Goal: Information Seeking & Learning: Learn about a topic

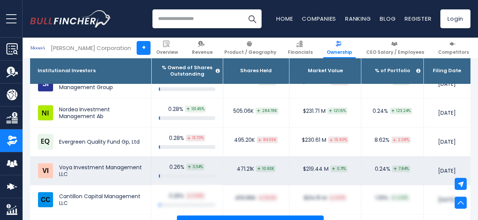
scroll to position [1807, 0]
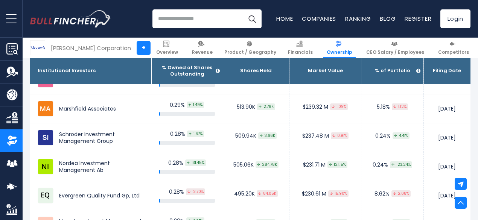
click at [80, 52] on div "[PERSON_NAME] Corporation" at bounding box center [91, 48] width 80 height 9
click at [32, 48] on img at bounding box center [37, 48] width 14 height 14
click at [41, 49] on div "[PERSON_NAME] Corporation +" at bounding box center [90, 47] width 120 height 15
click at [227, 16] on input "search" at bounding box center [206, 18] width 109 height 19
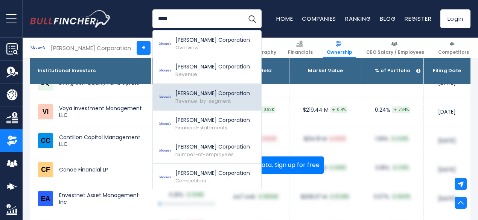
scroll to position [1882, 0]
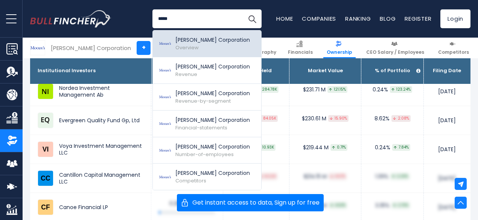
type input "*****"
click at [181, 45] on span "Overview" at bounding box center [186, 47] width 23 height 7
click at [160, 44] on img at bounding box center [164, 44] width 13 height 12
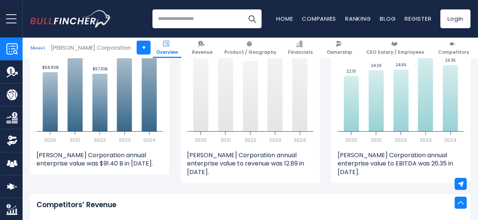
scroll to position [2108, 0]
